Goal: Transaction & Acquisition: Obtain resource

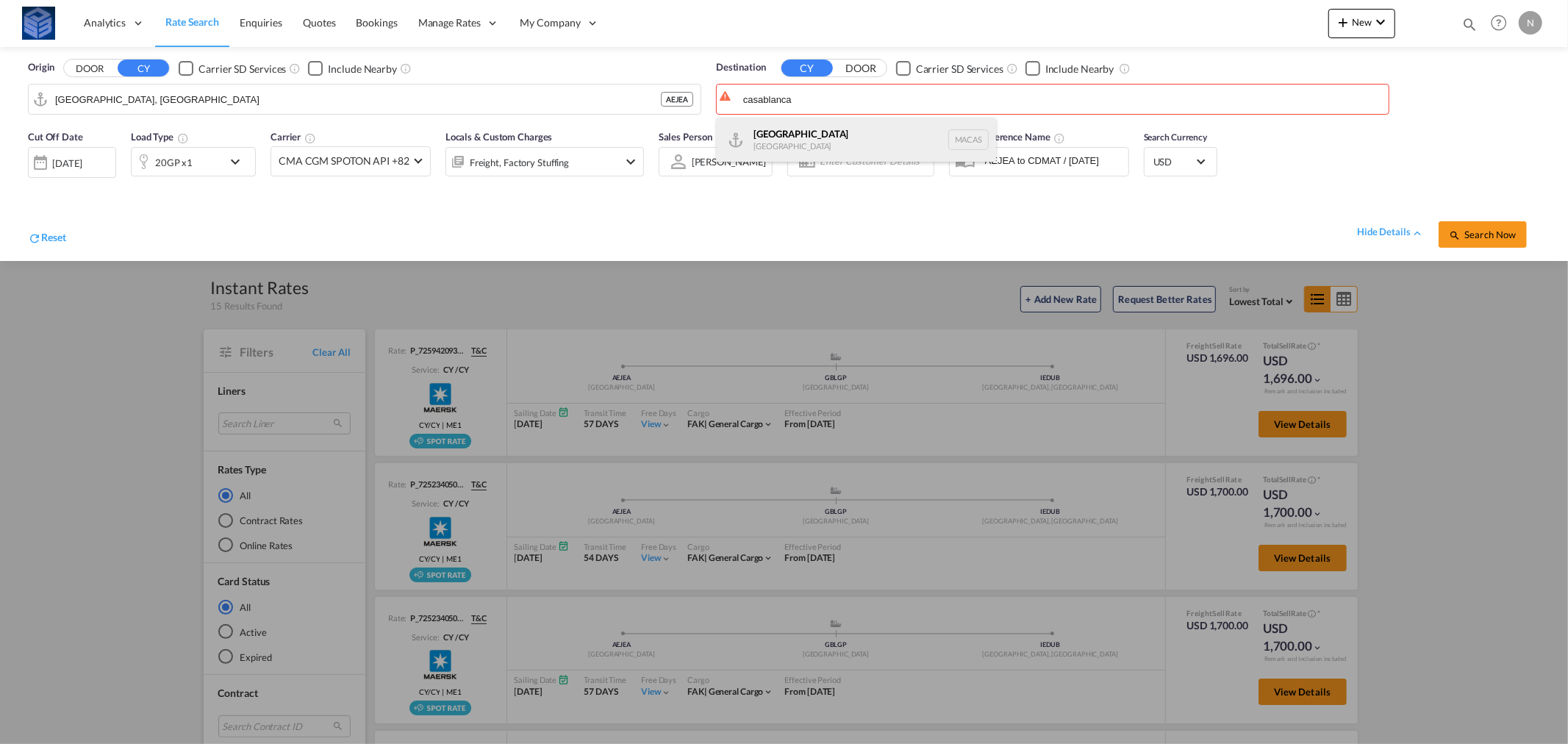
click at [789, 129] on div "Casablanca [GEOGRAPHIC_DATA] [GEOGRAPHIC_DATA]" at bounding box center [856, 139] width 279 height 44
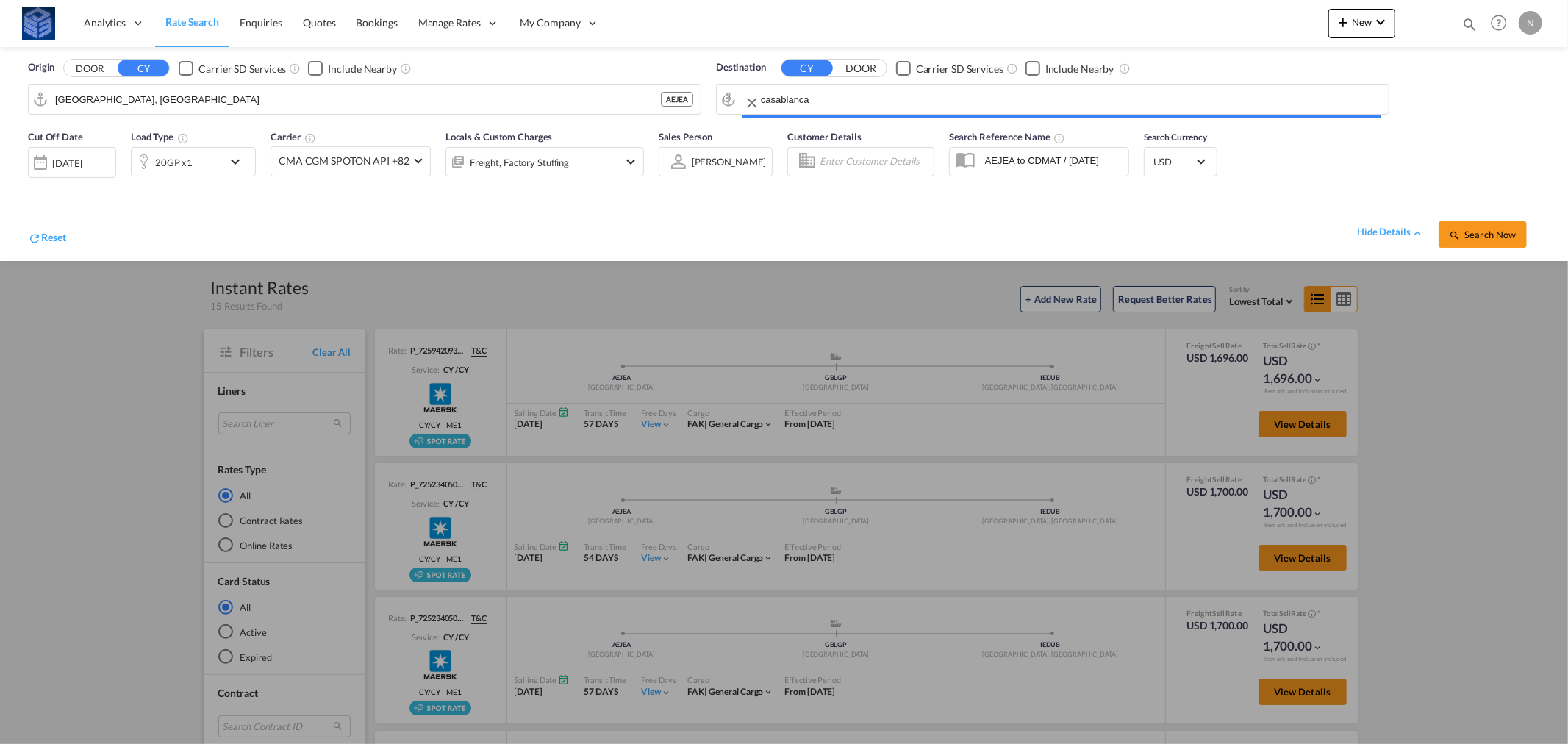
type input "[GEOGRAPHIC_DATA], MACAS"
click at [216, 163] on div "20GP x1" at bounding box center [177, 162] width 91 height 30
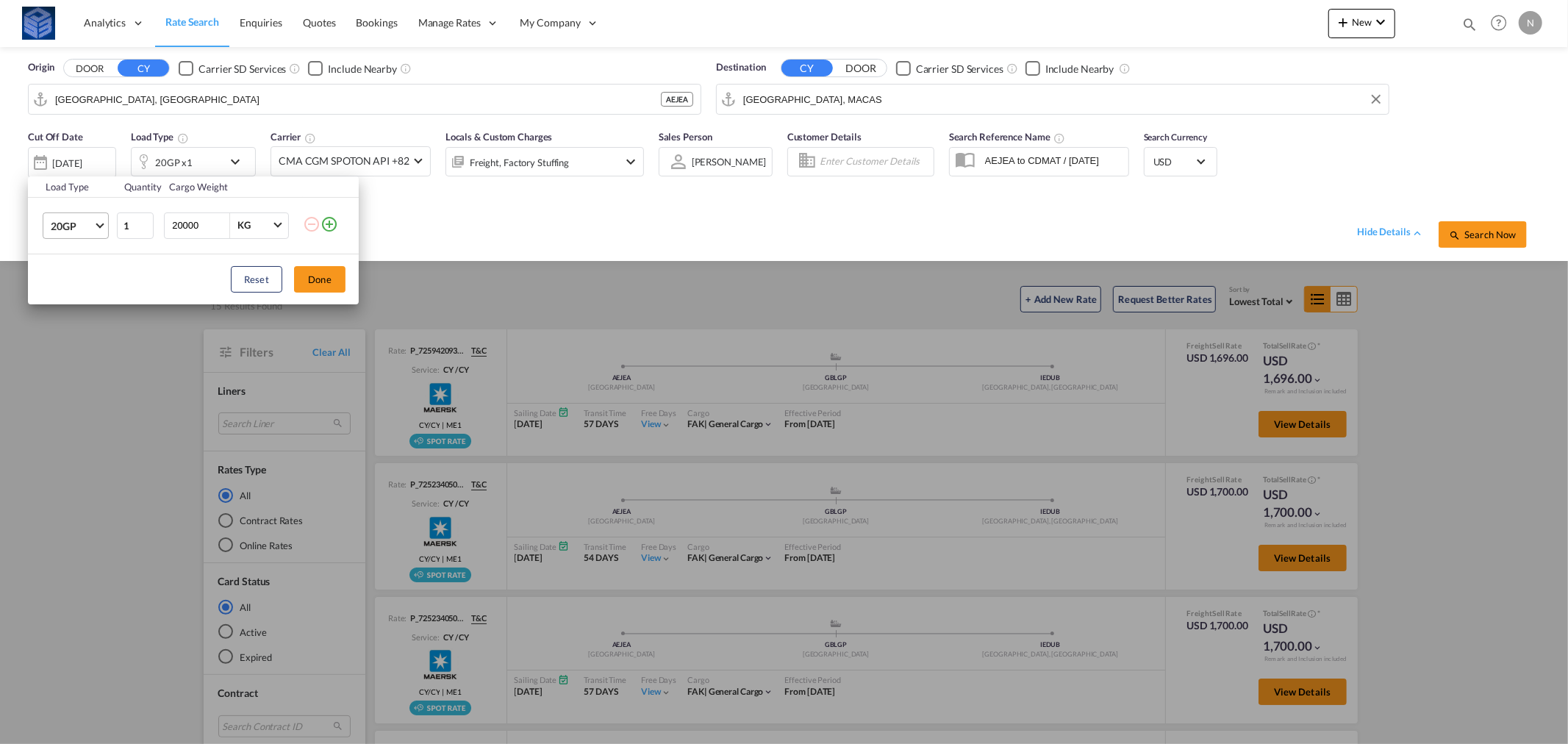
click at [81, 226] on span "20GP" at bounding box center [72, 226] width 43 height 14
click at [73, 290] on div "40HC" at bounding box center [65, 297] width 27 height 14
click at [328, 270] on button "Done" at bounding box center [320, 279] width 52 height 26
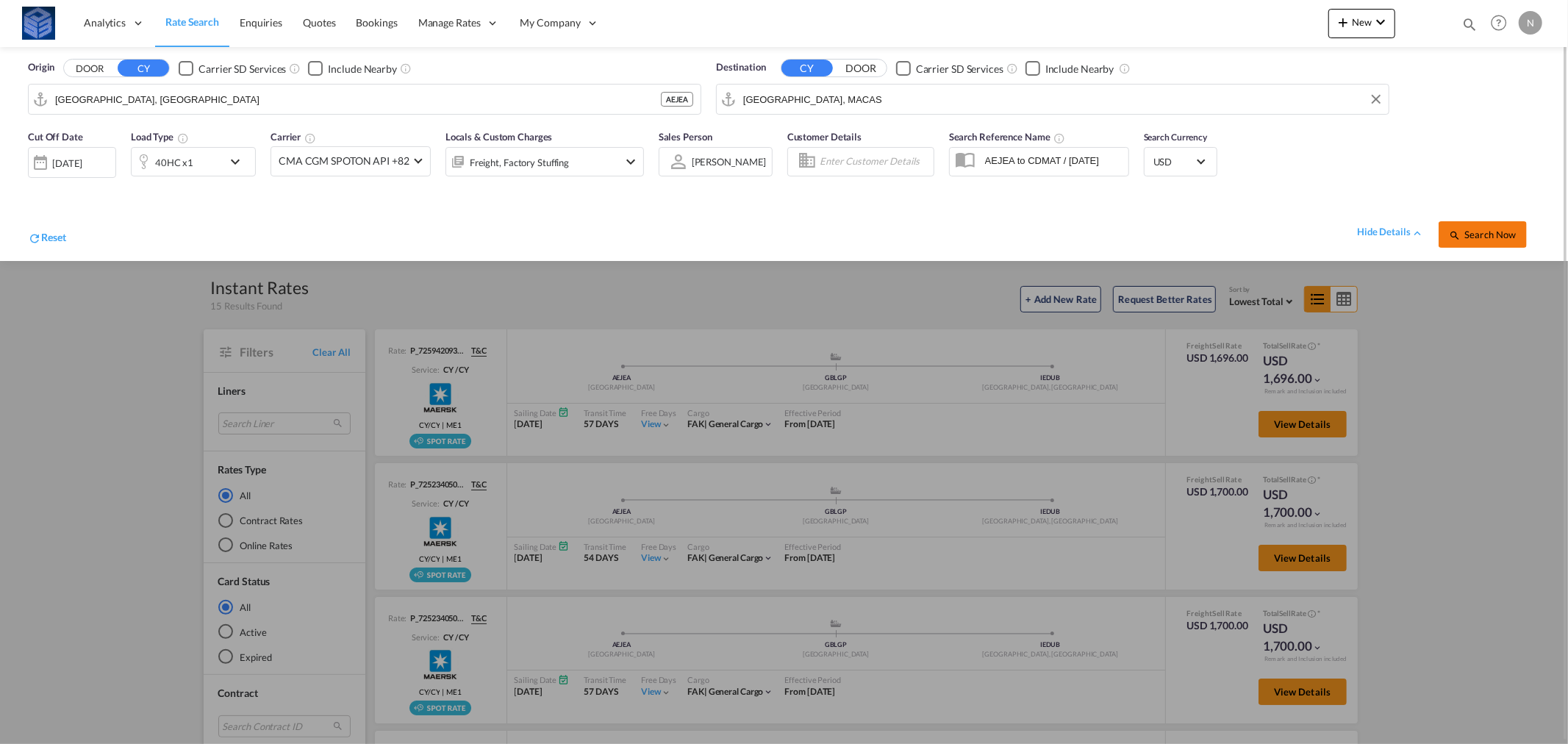
click at [1493, 236] on span "Search Now" at bounding box center [1482, 235] width 67 height 12
click at [1477, 241] on button "Search Now" at bounding box center [1483, 234] width 88 height 26
click at [1477, 236] on span "Search Now" at bounding box center [1482, 235] width 67 height 12
click at [65, 171] on div "[DATE]" at bounding box center [72, 162] width 88 height 30
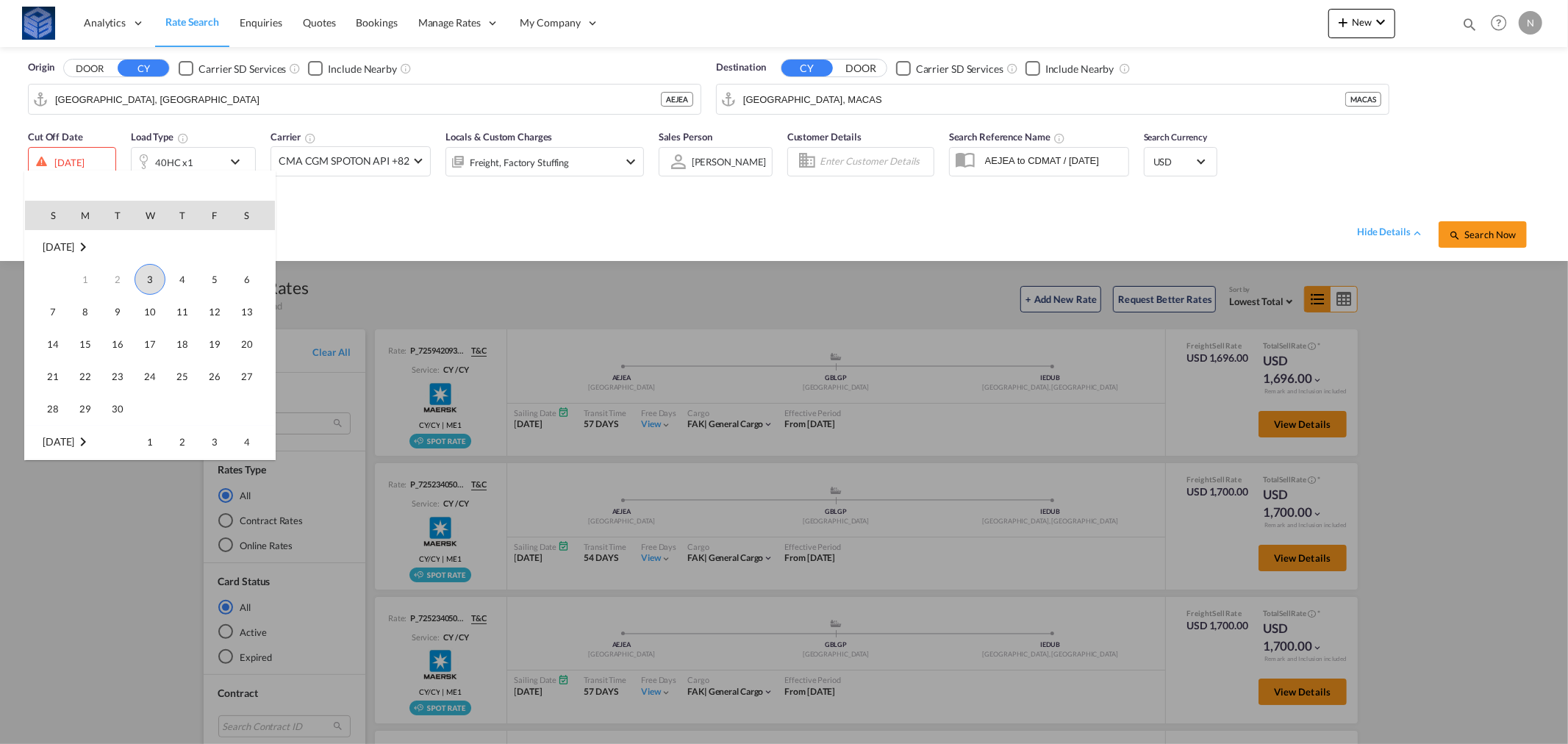
click at [156, 279] on span "3" at bounding box center [150, 279] width 31 height 31
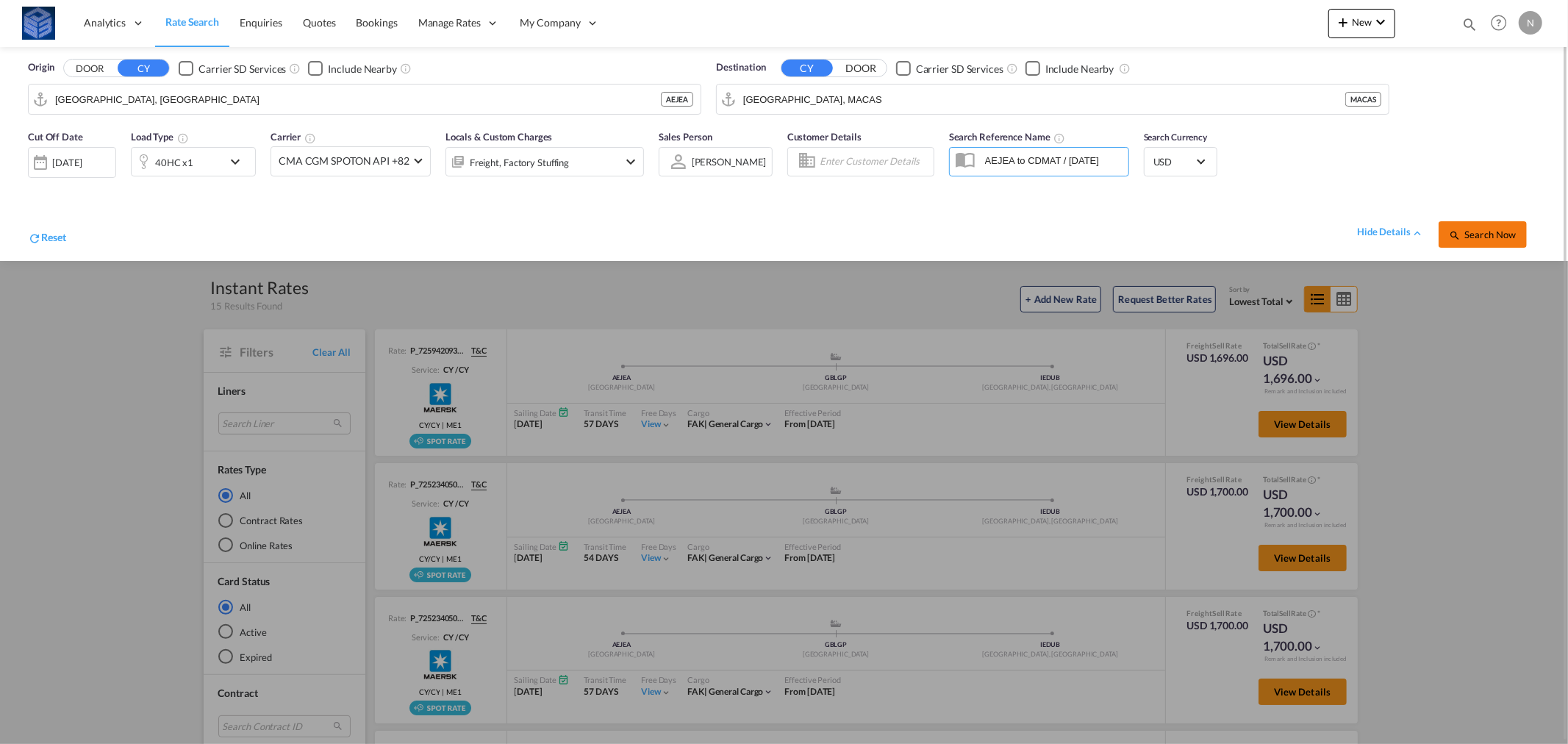
click at [1475, 236] on span "Search Now" at bounding box center [1482, 235] width 67 height 12
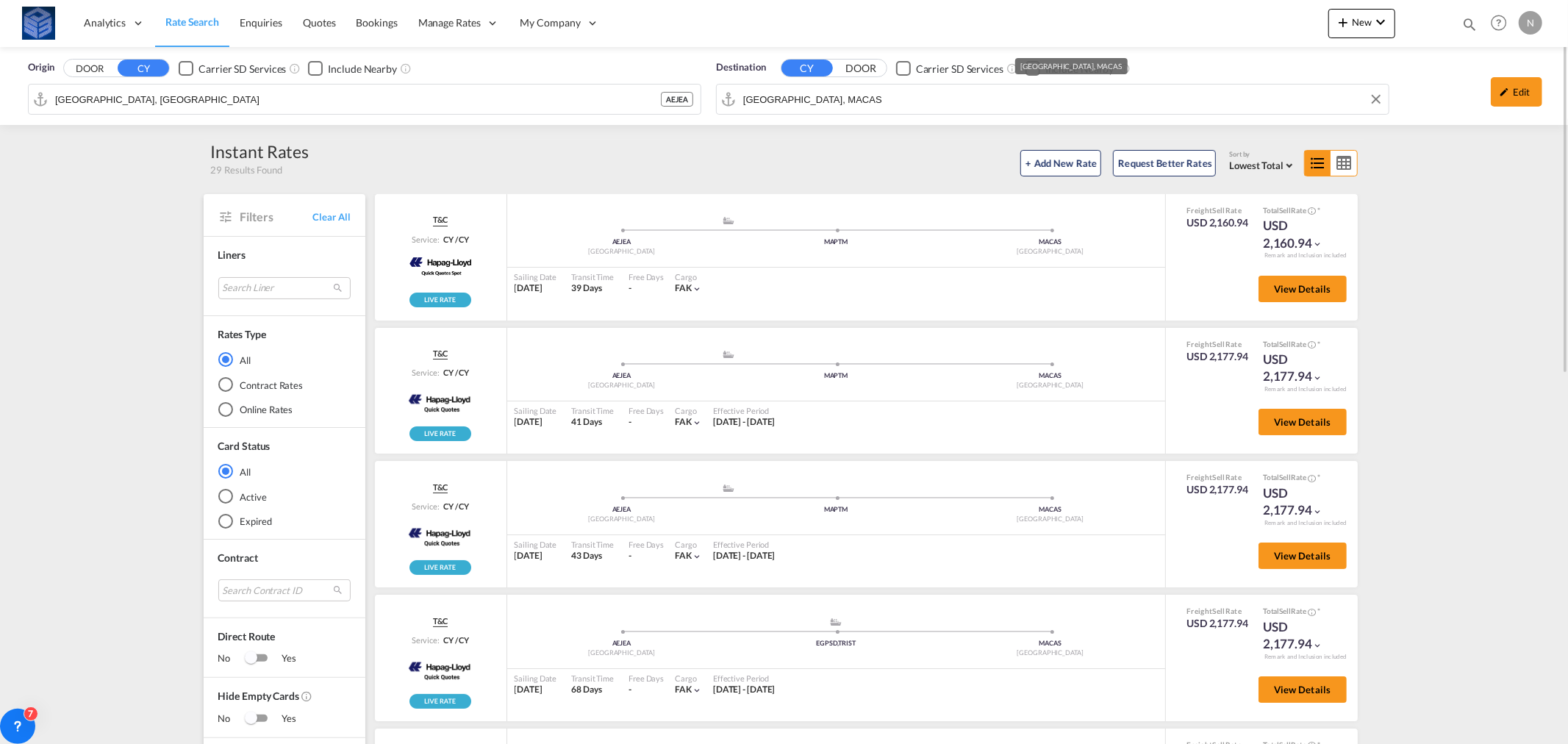
click at [803, 100] on div "Origin DOOR CY Carrier SD Services Include Nearby [GEOGRAPHIC_DATA], AEJEA AEJE…" at bounding box center [784, 86] width 1568 height 78
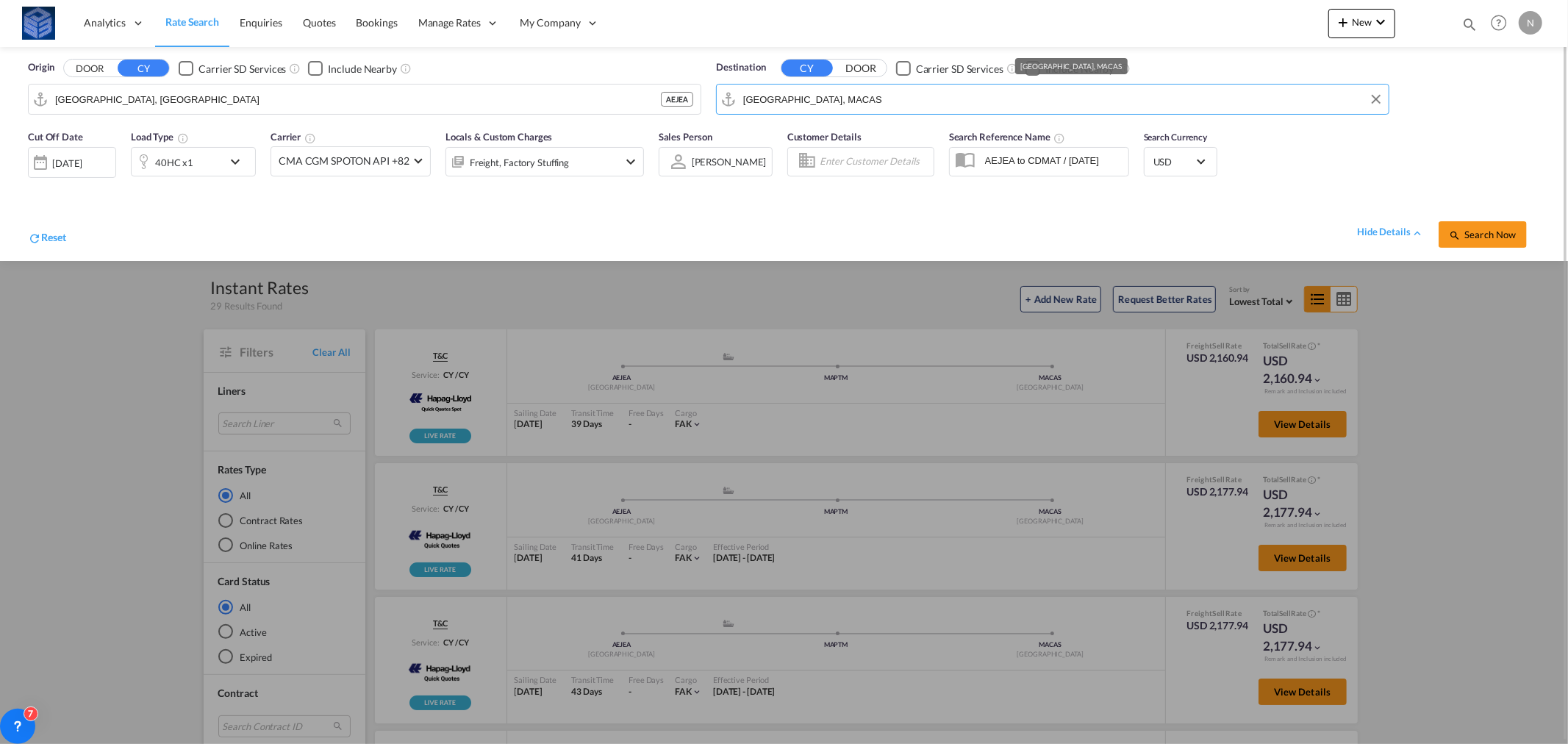
paste input "Mombasa"
click at [789, 131] on div "Mombasa [GEOGRAPHIC_DATA] [GEOGRAPHIC_DATA]" at bounding box center [856, 139] width 279 height 44
type input "Mombasa, KEMBA"
click at [196, 165] on div "40HC x1" at bounding box center [177, 162] width 91 height 30
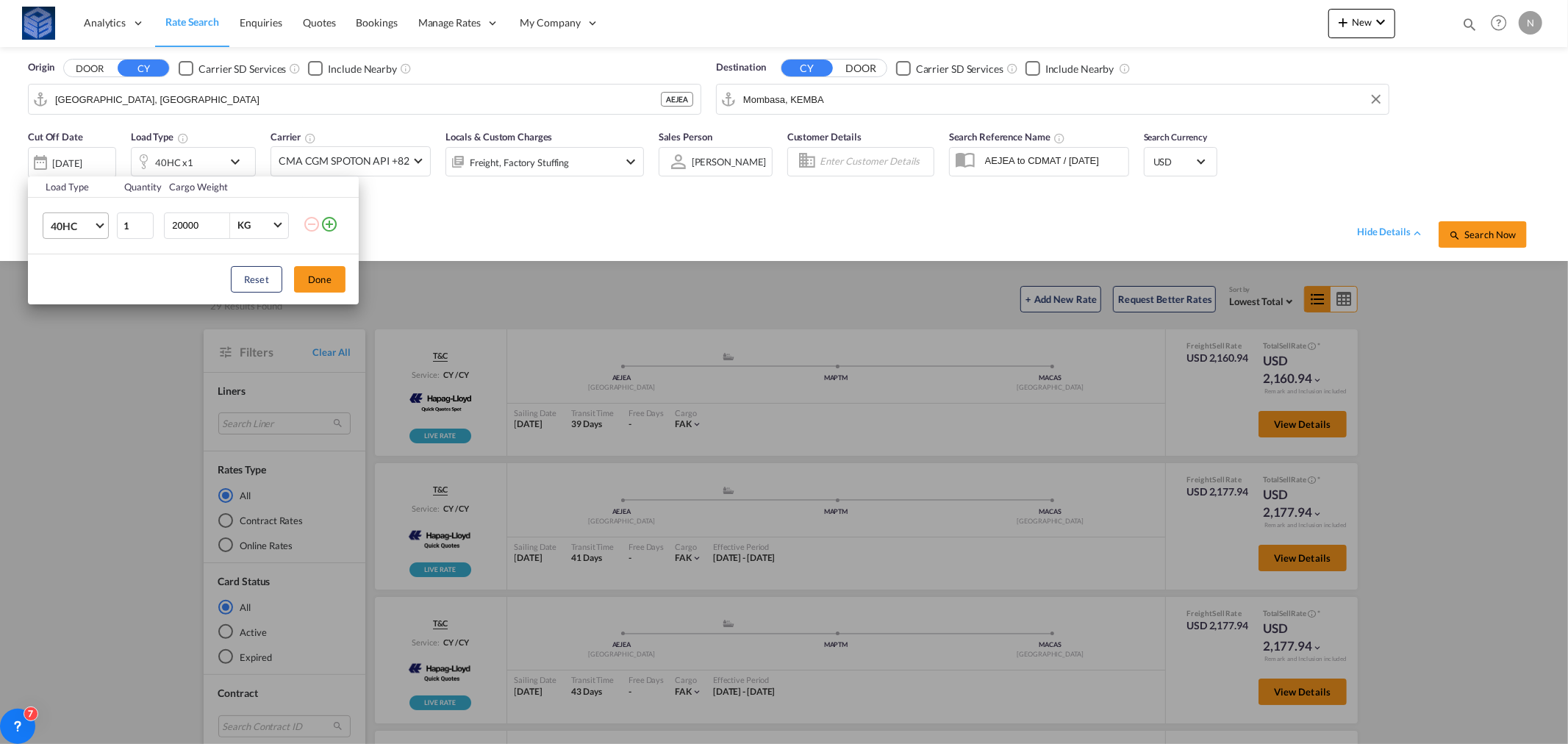
click at [60, 229] on span "40HC" at bounding box center [72, 226] width 43 height 14
click at [65, 153] on div "20GP" at bounding box center [64, 156] width 26 height 14
click at [311, 279] on button "Done" at bounding box center [320, 279] width 52 height 26
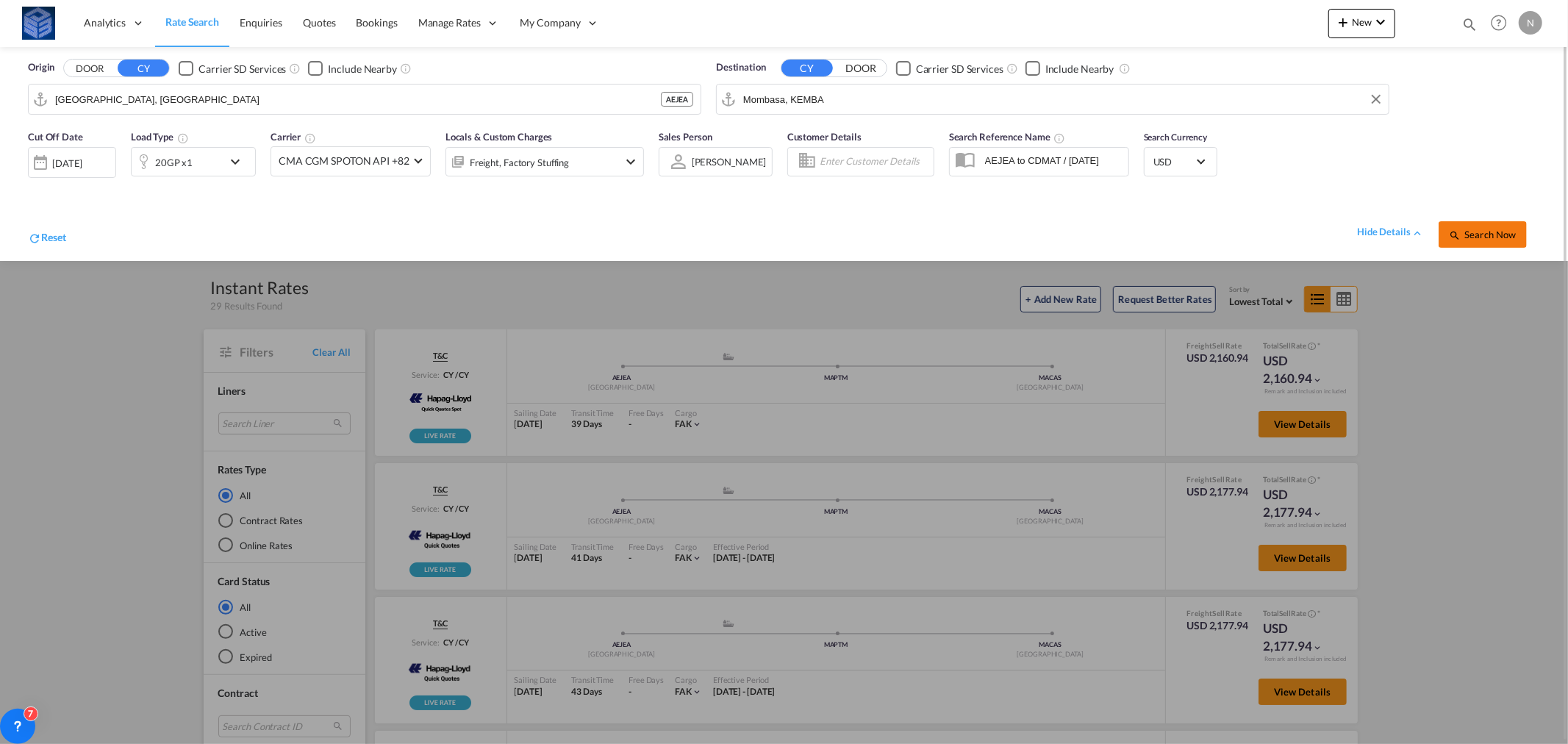
click at [1497, 229] on span "Search Now" at bounding box center [1482, 235] width 67 height 12
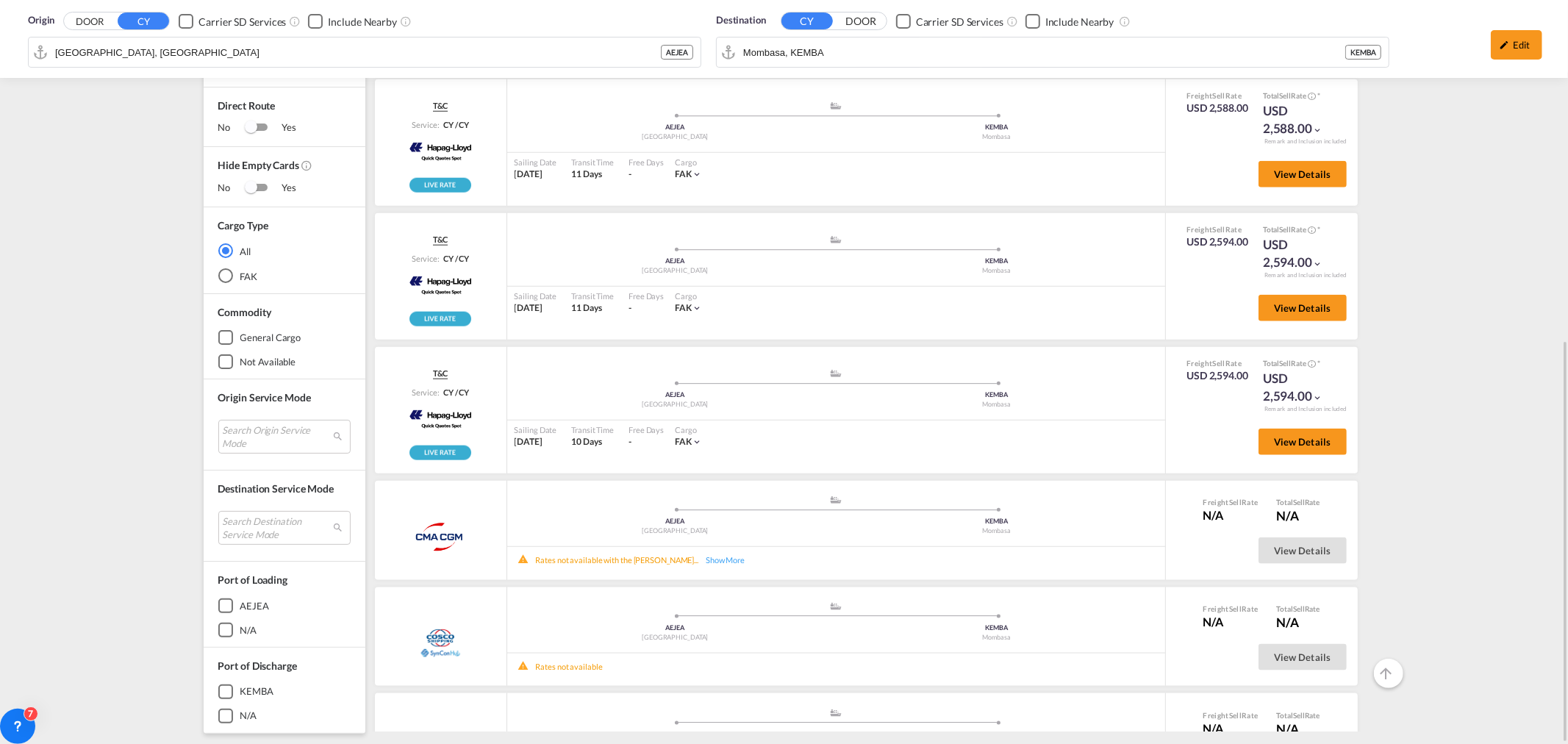
scroll to position [776, 0]
